Goal: Information Seeking & Learning: Learn about a topic

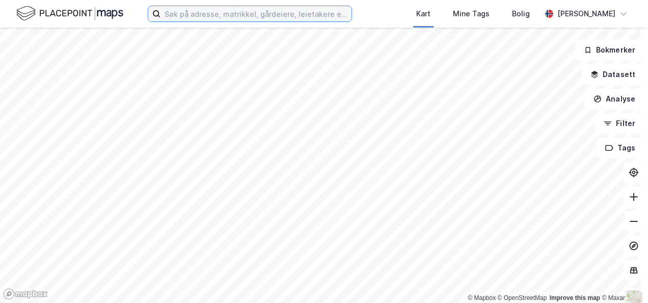
click at [182, 14] on input at bounding box center [255, 13] width 191 height 15
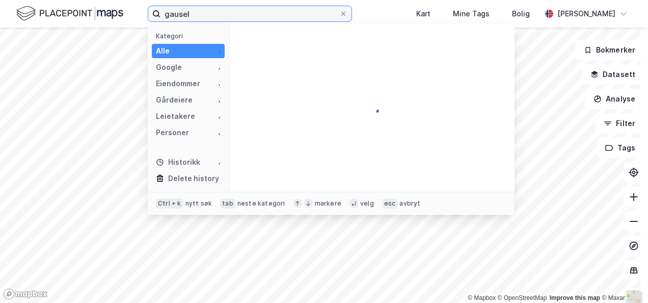
type input "gausel"
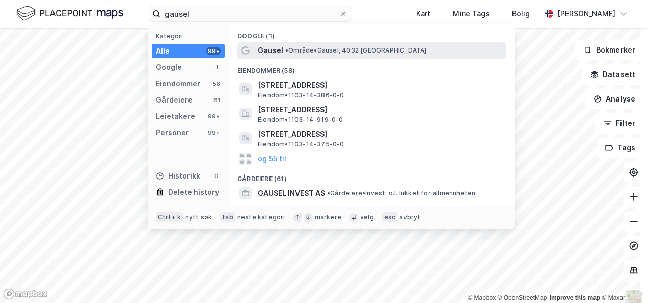
click at [269, 50] on span "Gausel" at bounding box center [270, 50] width 25 height 12
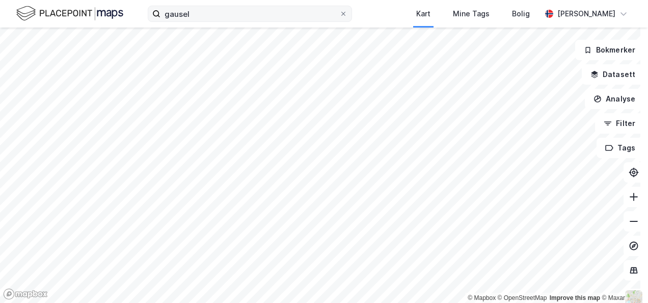
click at [269, 14] on div "gausel Kart Mine Tags Bolig Ola Soppeland © Mapbox © OpenStreetMap Improve this…" at bounding box center [324, 151] width 648 height 303
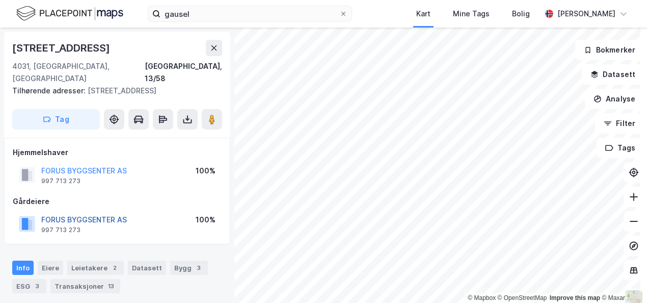
click at [0, 0] on button "FORUS BYGGSENTER AS" at bounding box center [0, 0] width 0 height 0
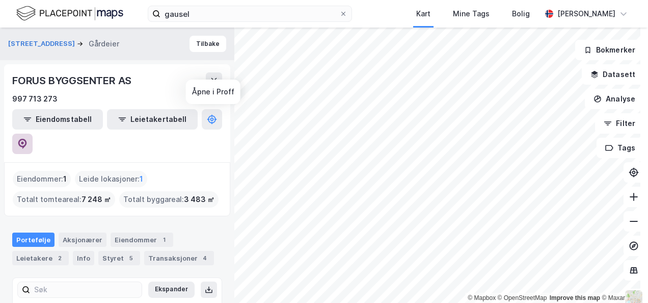
click at [27, 139] on icon at bounding box center [22, 144] width 9 height 10
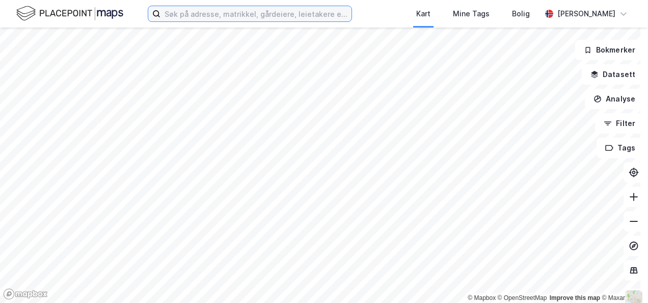
click at [180, 15] on input at bounding box center [255, 13] width 191 height 15
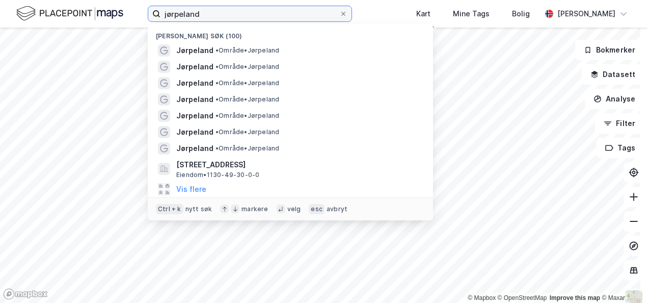
type input "jørpeland"
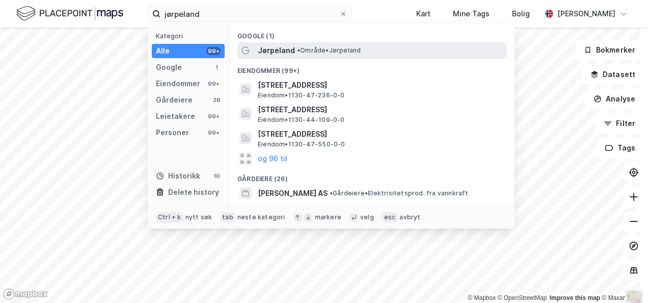
click at [287, 50] on span "Jørpeland" at bounding box center [276, 50] width 37 height 12
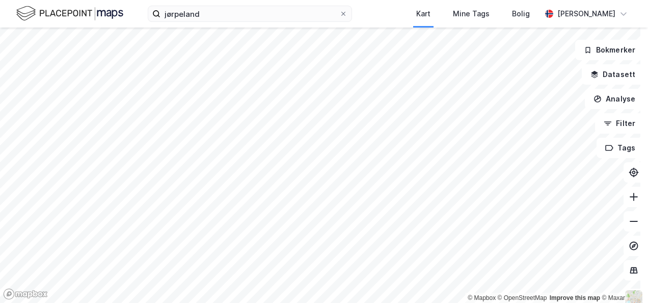
click at [258, 0] on html "jørpeland Kart Mine Tags Bolig [PERSON_NAME] © Mapbox © OpenStreetMap Improve t…" at bounding box center [324, 151] width 648 height 303
click at [206, 0] on html "jørpeland Kart Mine Tags Bolig [PERSON_NAME] © Mapbox © OpenStreetMap Improve t…" at bounding box center [324, 151] width 648 height 303
click at [643, 302] on html "jørpeland Kart Mine Tags Bolig [PERSON_NAME] © Mapbox © OpenStreetMap Improve t…" at bounding box center [324, 151] width 648 height 303
click at [430, 302] on html "jørpeland Kart Mine Tags Bolig [PERSON_NAME] © Mapbox © OpenStreetMap Improve t…" at bounding box center [324, 151] width 648 height 303
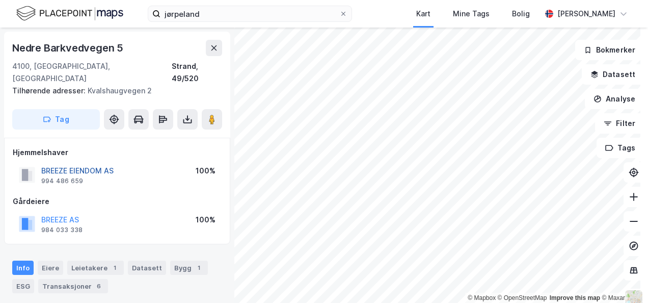
click at [0, 0] on button "BREEZE EIENDOM AS" at bounding box center [0, 0] width 0 height 0
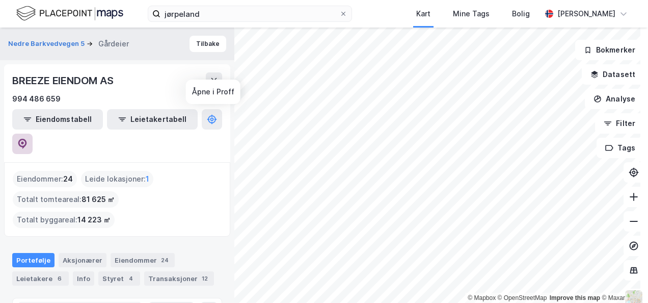
click at [28, 139] on icon at bounding box center [22, 144] width 10 height 10
